Goal: Check status: Check status

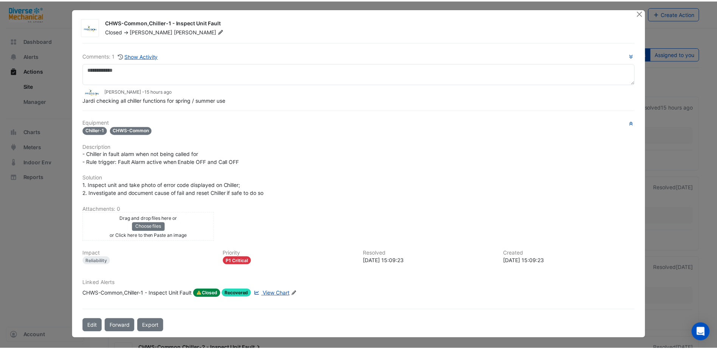
scroll to position [3, 0]
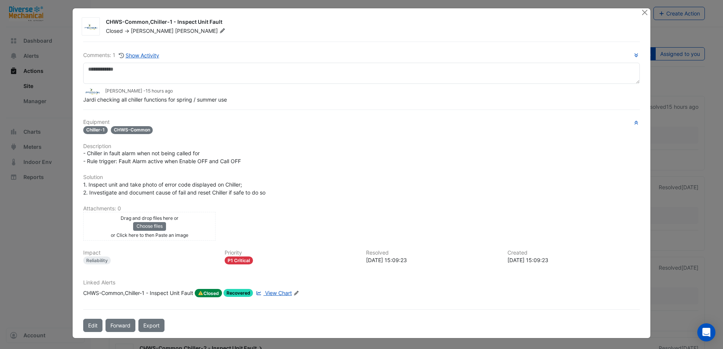
click at [274, 153] on span "View Chart" at bounding box center [278, 293] width 27 height 6
click at [378, 12] on button "Close" at bounding box center [645, 12] width 8 height 8
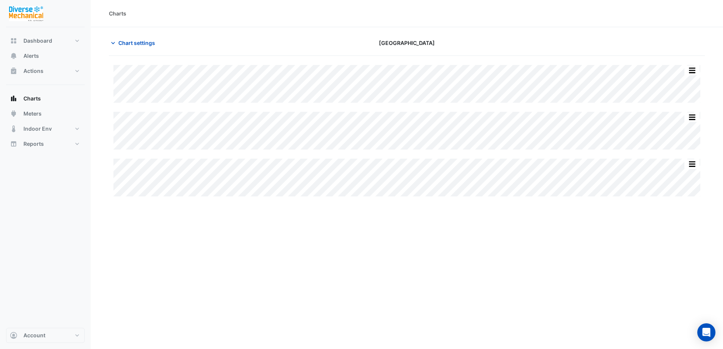
click at [269, 225] on div "Charts Chart settings [GEOGRAPHIC_DATA] Split by Equip Split All Split None Pri…" at bounding box center [407, 174] width 632 height 349
